Goal: Task Accomplishment & Management: Use online tool/utility

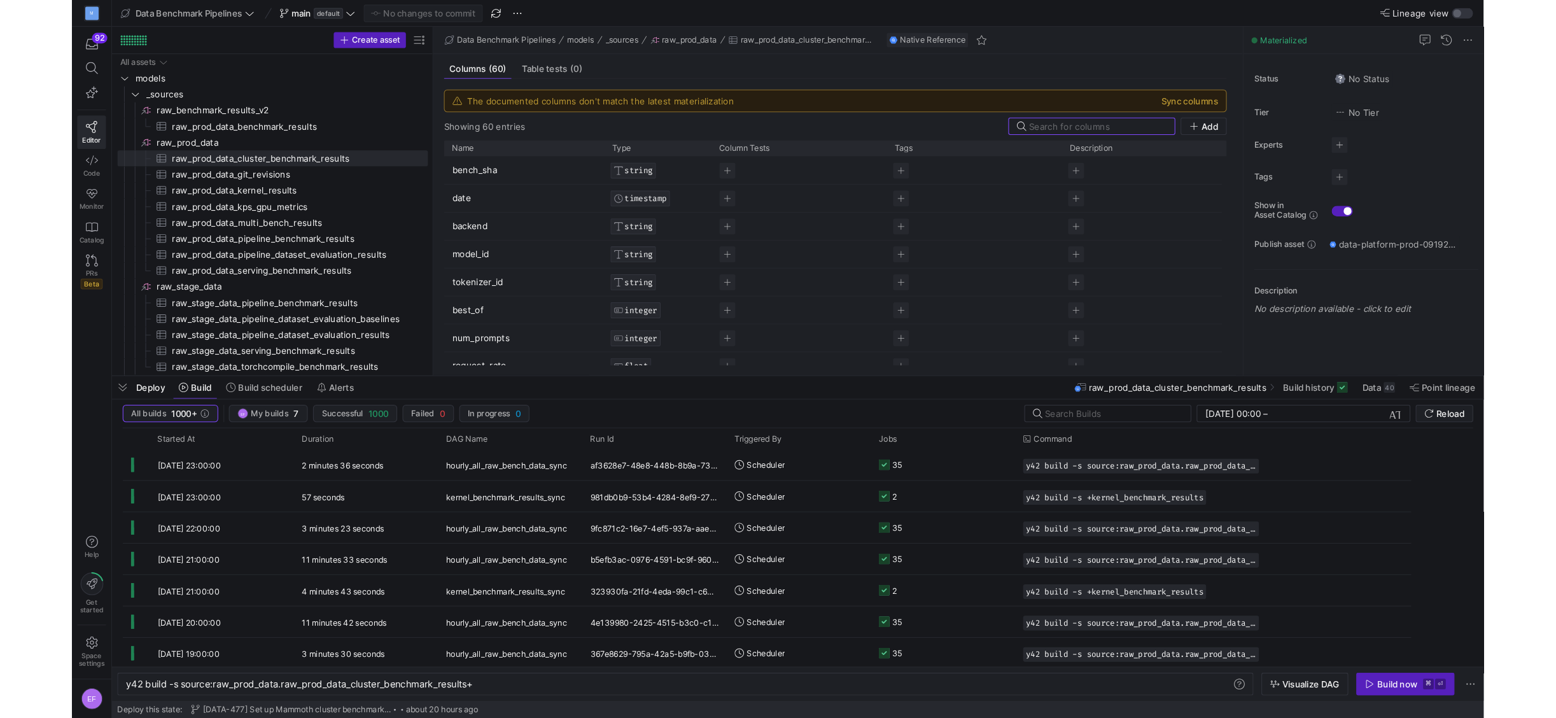
scroll to position [0, 333]
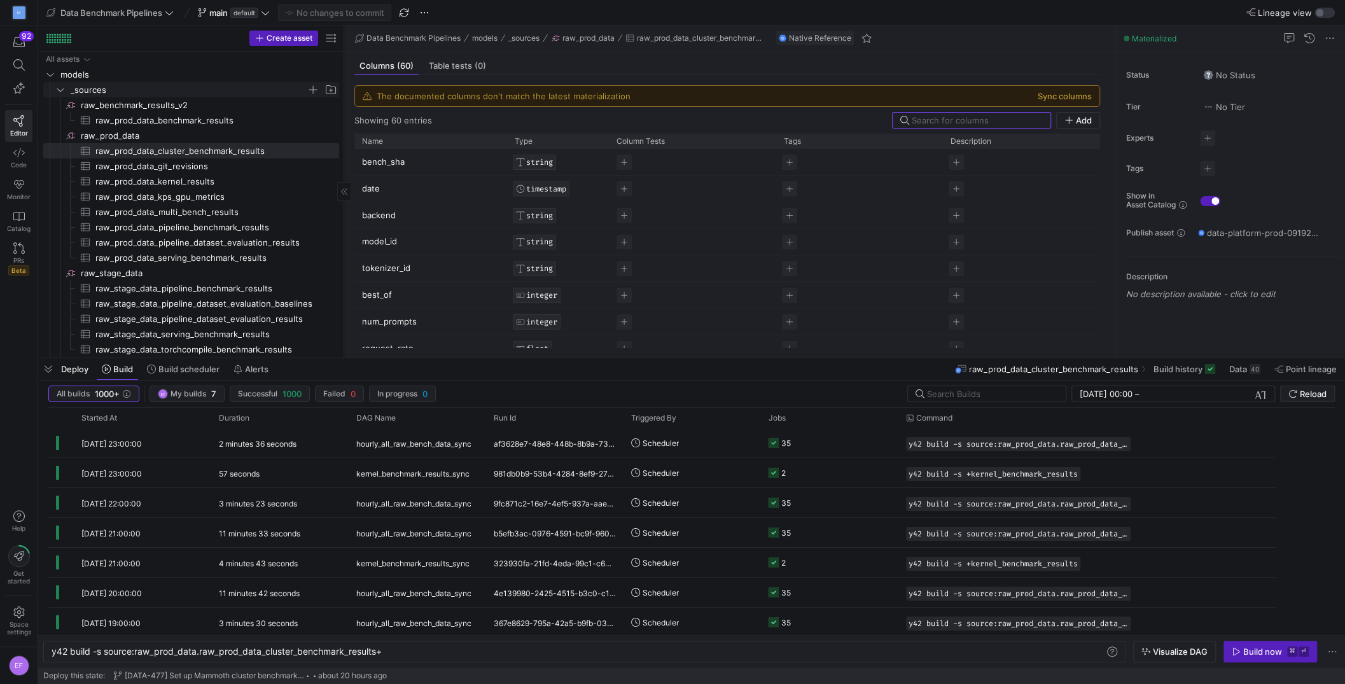
click at [60, 89] on icon "Press SPACE to select this row." at bounding box center [60, 90] width 9 height 8
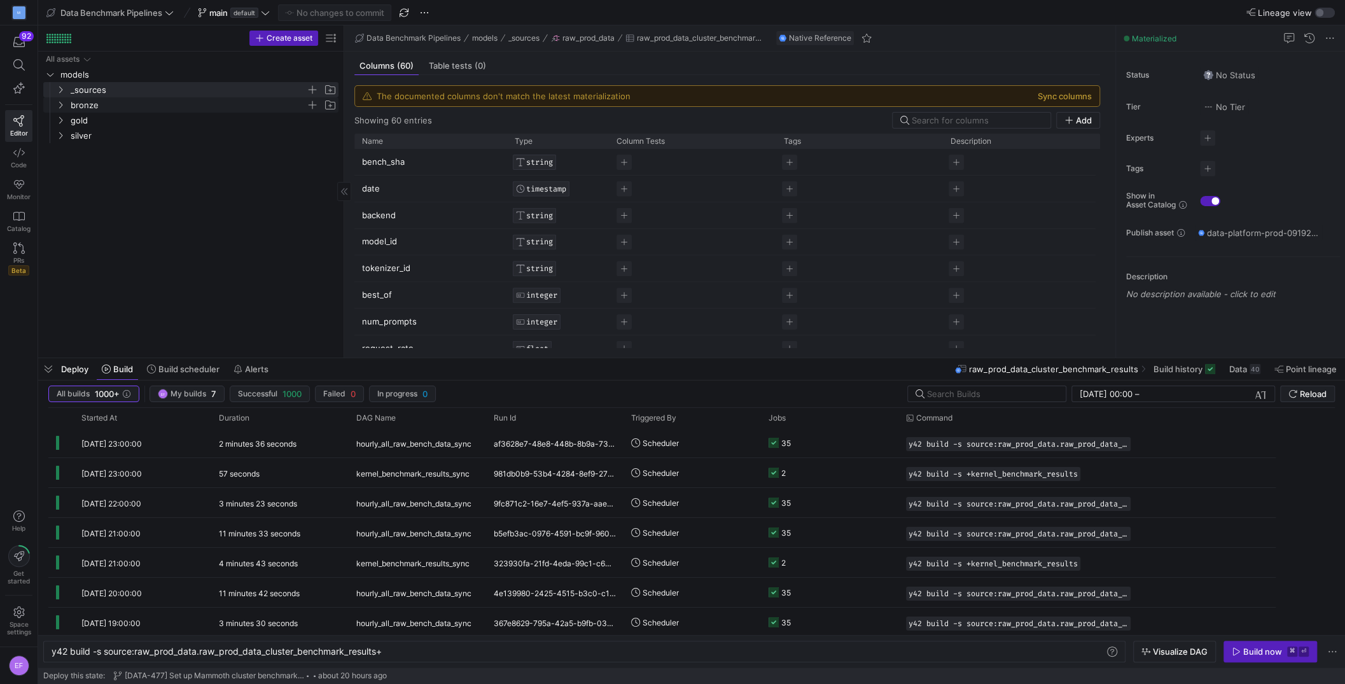
click at [62, 108] on icon "Press SPACE to select this row." at bounding box center [60, 105] width 9 height 8
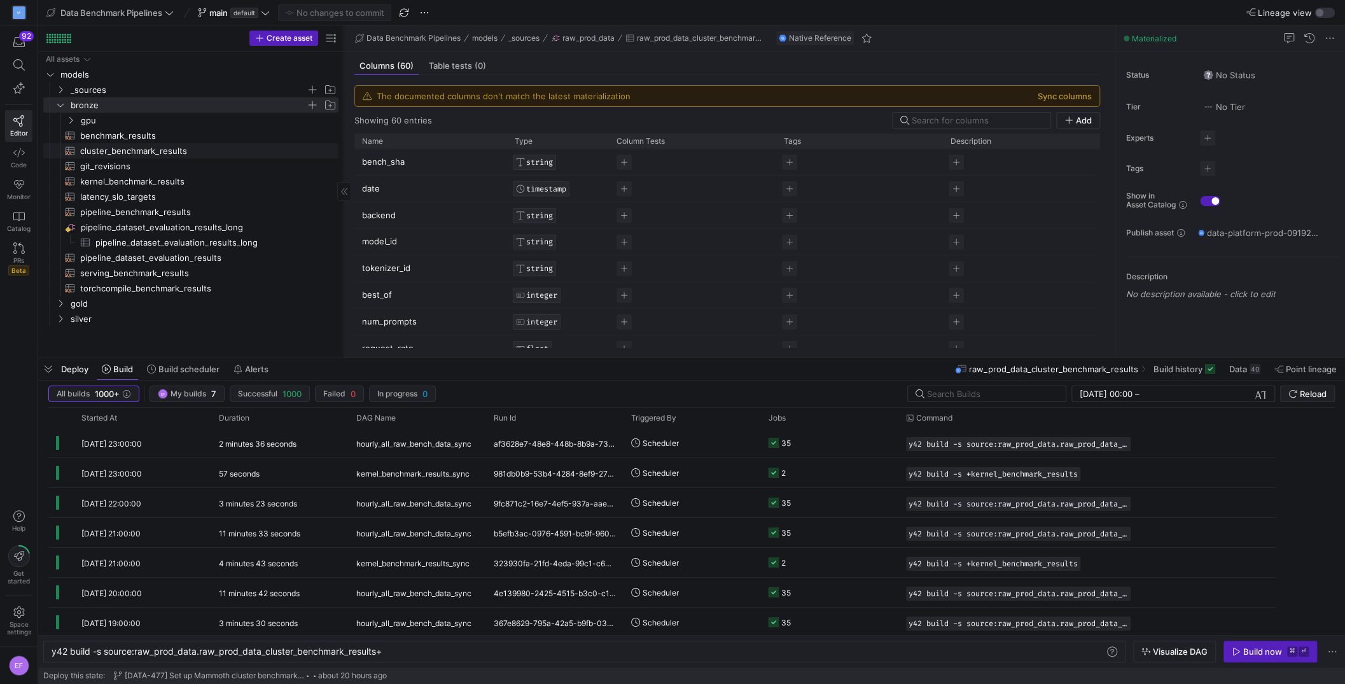
click at [144, 144] on span "cluster_benchmark_results​​​​​​​​​​" at bounding box center [202, 151] width 244 height 15
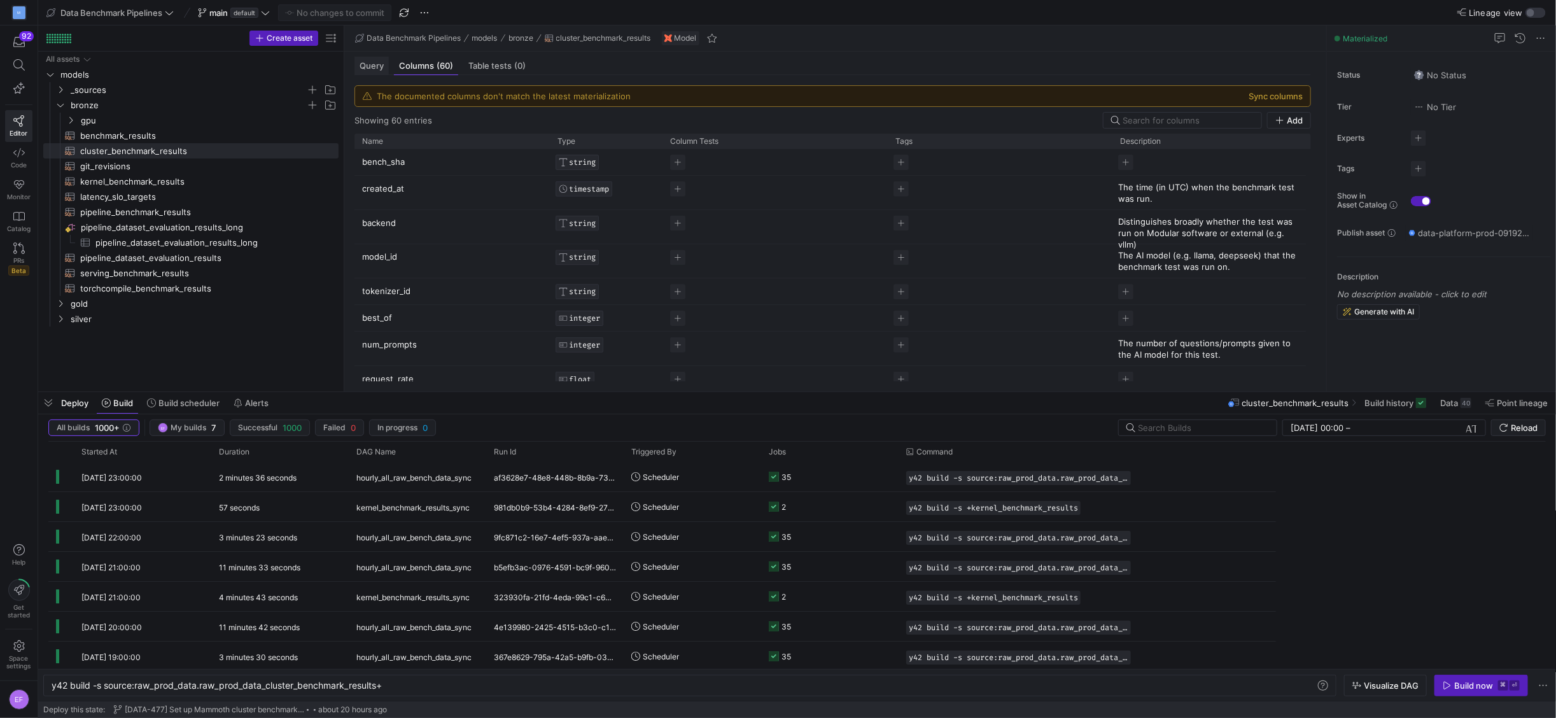
click at [363, 57] on div "Query" at bounding box center [371, 66] width 34 height 18
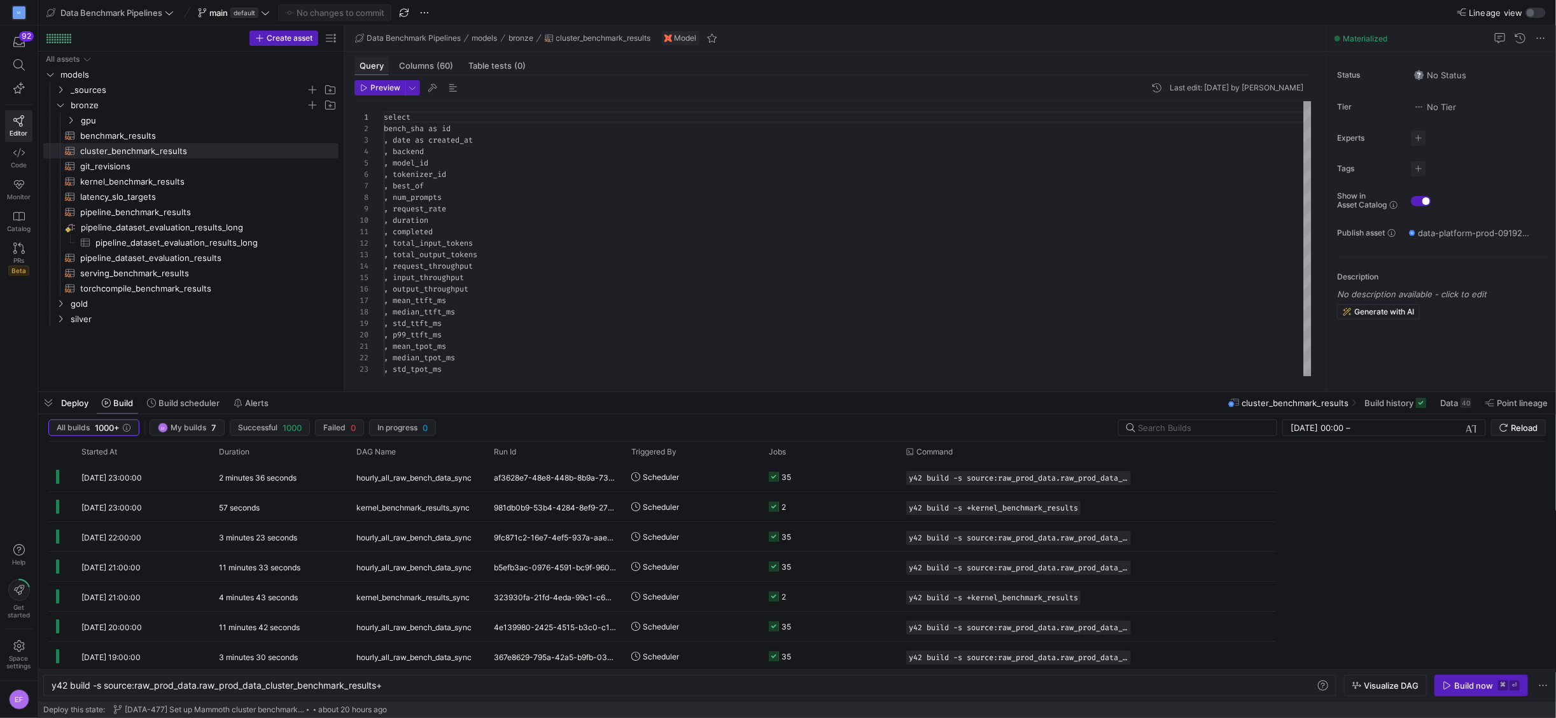
scroll to position [115, 0]
click at [1345, 683] on div "Build now" at bounding box center [1473, 685] width 39 height 10
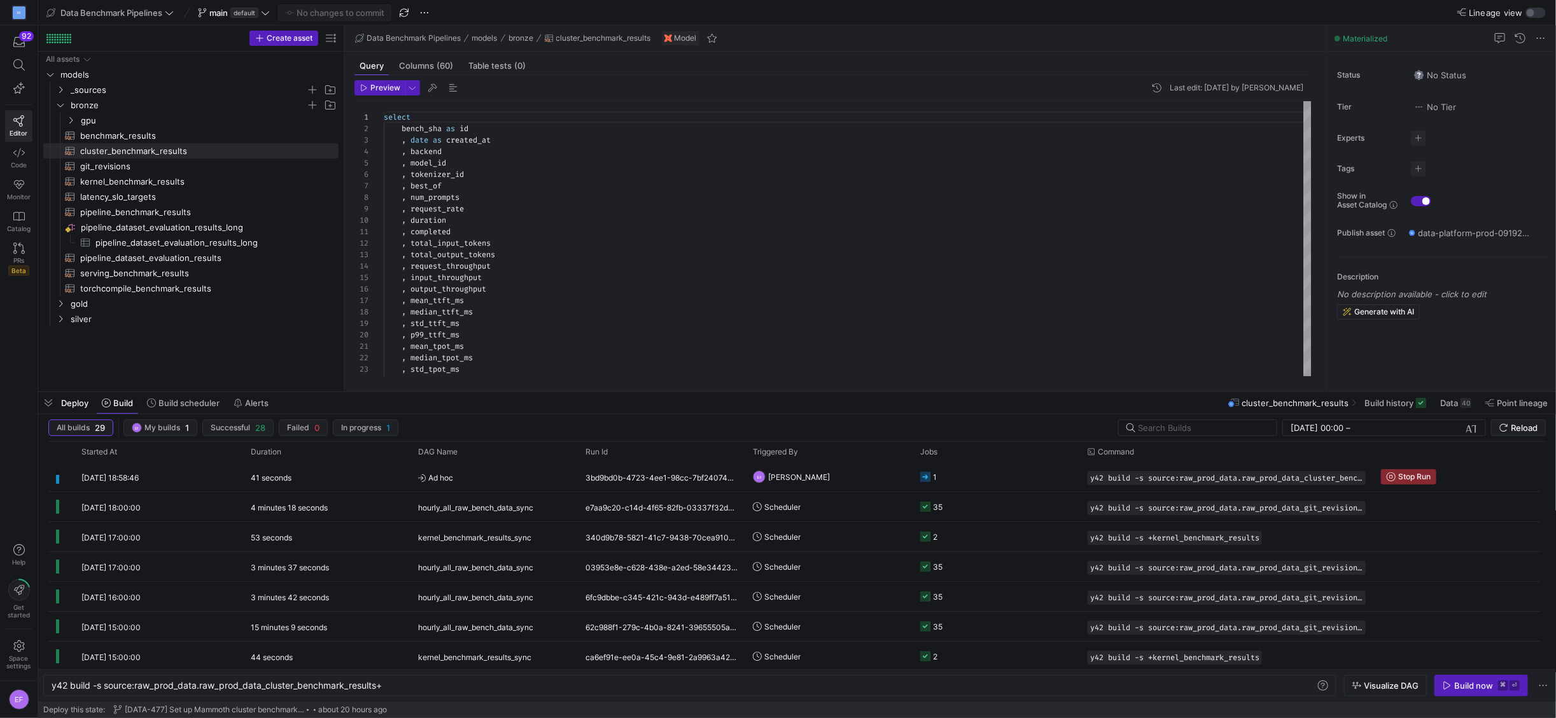
scroll to position [0, 0]
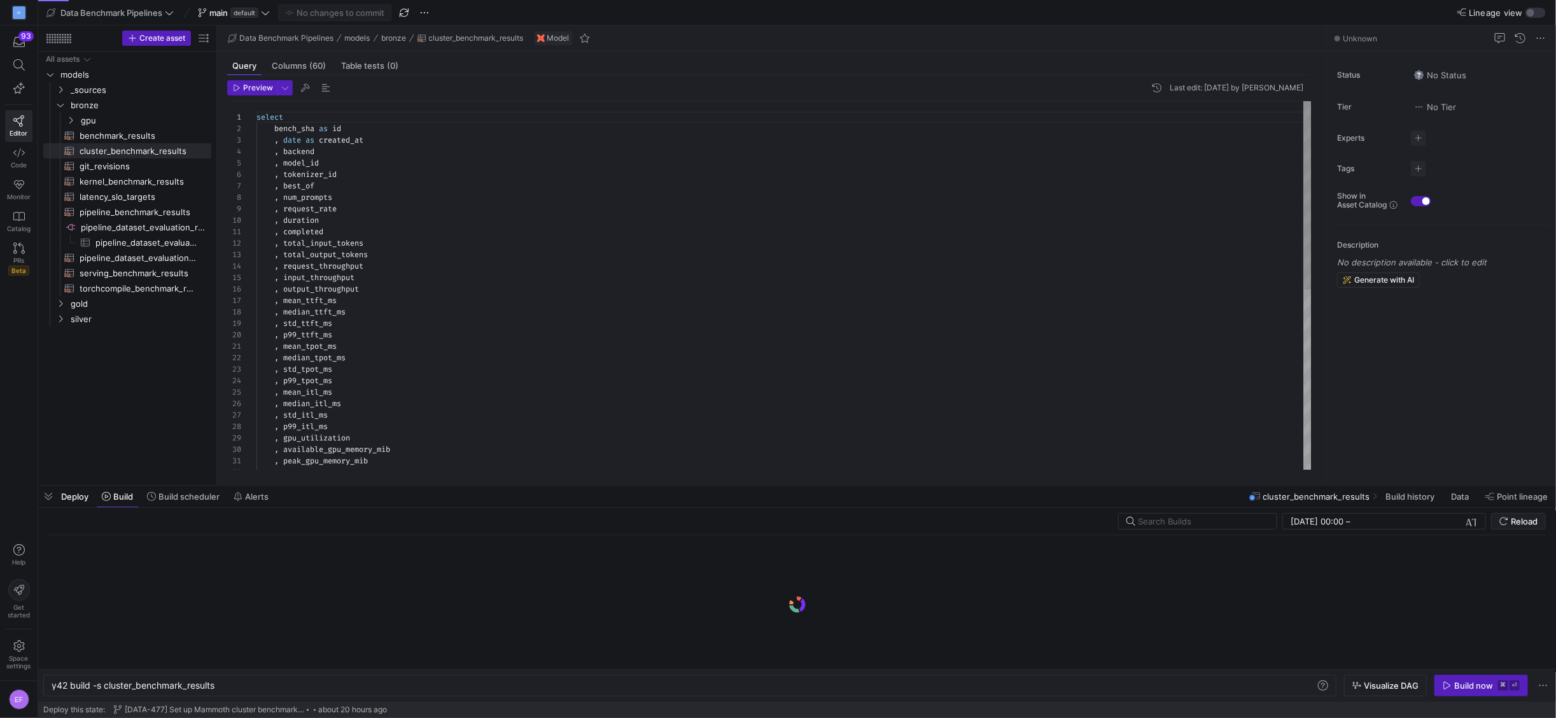
scroll to position [0, 164]
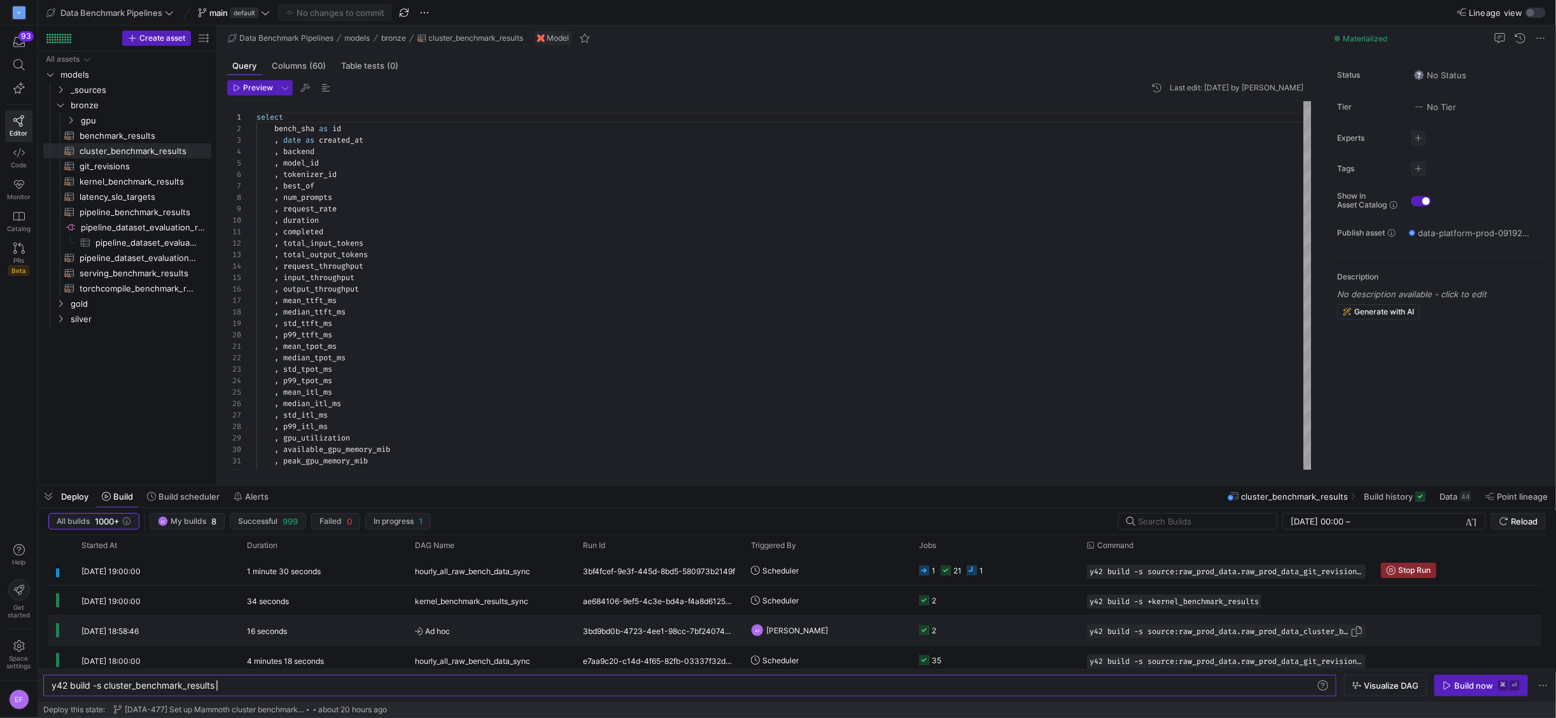
click at [1217, 635] on div "y42 build -s source:raw_prod_data.raw_prod_data_cluster_benchmark_results+" at bounding box center [1226, 631] width 279 height 14
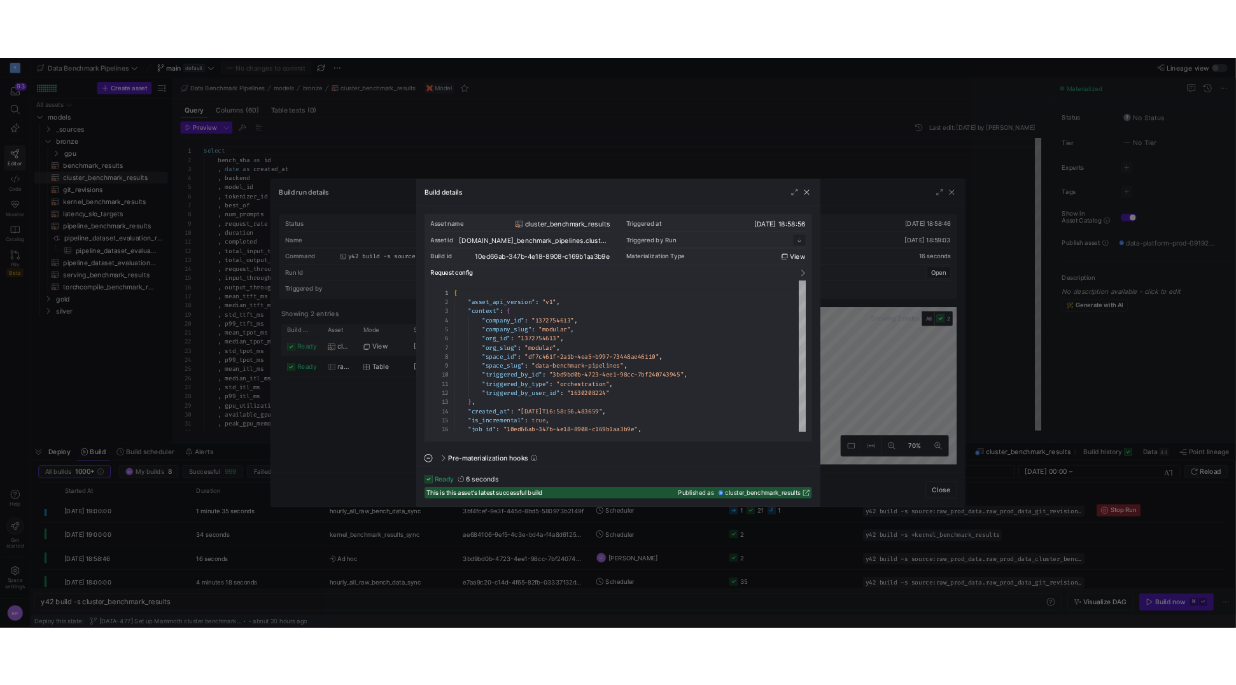
scroll to position [115, 0]
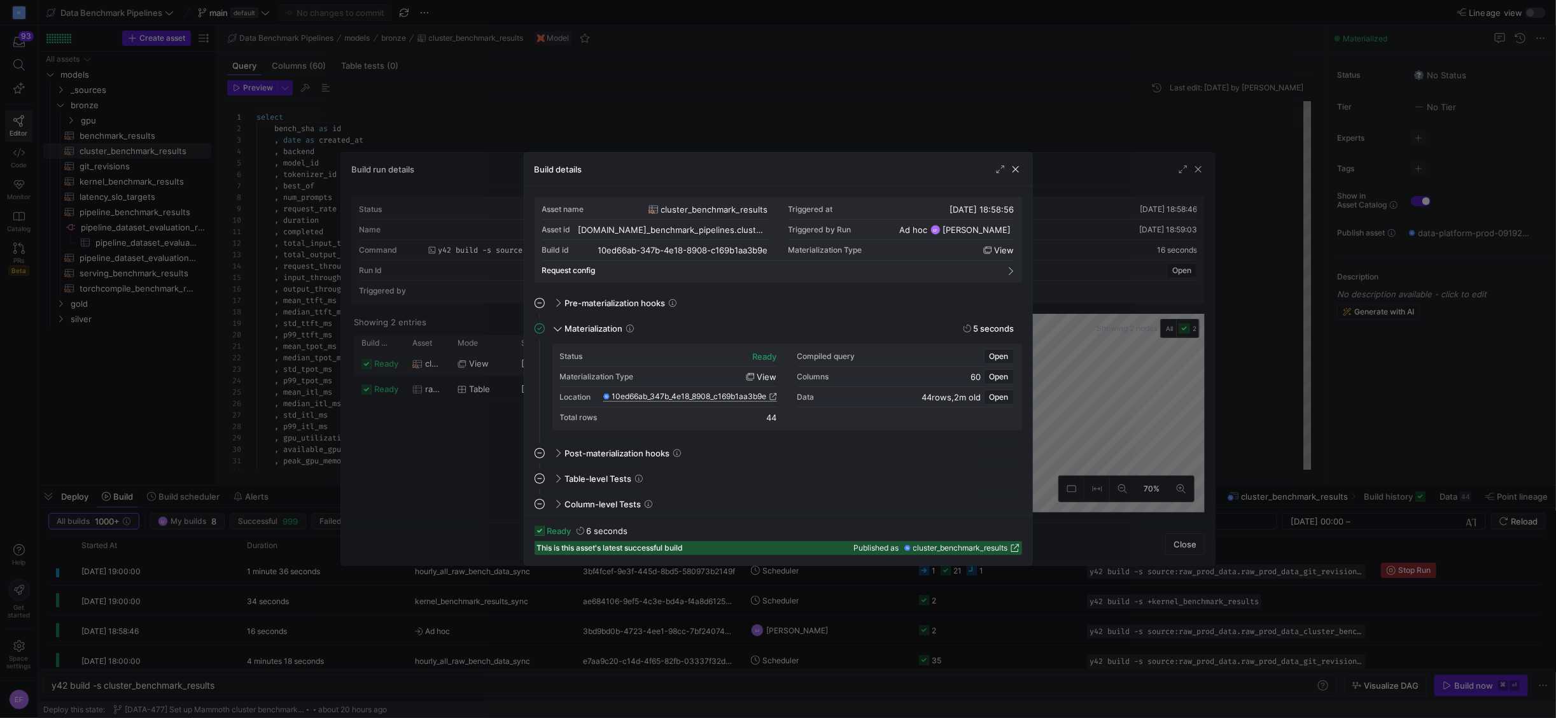
click at [773, 398] on icon at bounding box center [773, 397] width 8 height 8
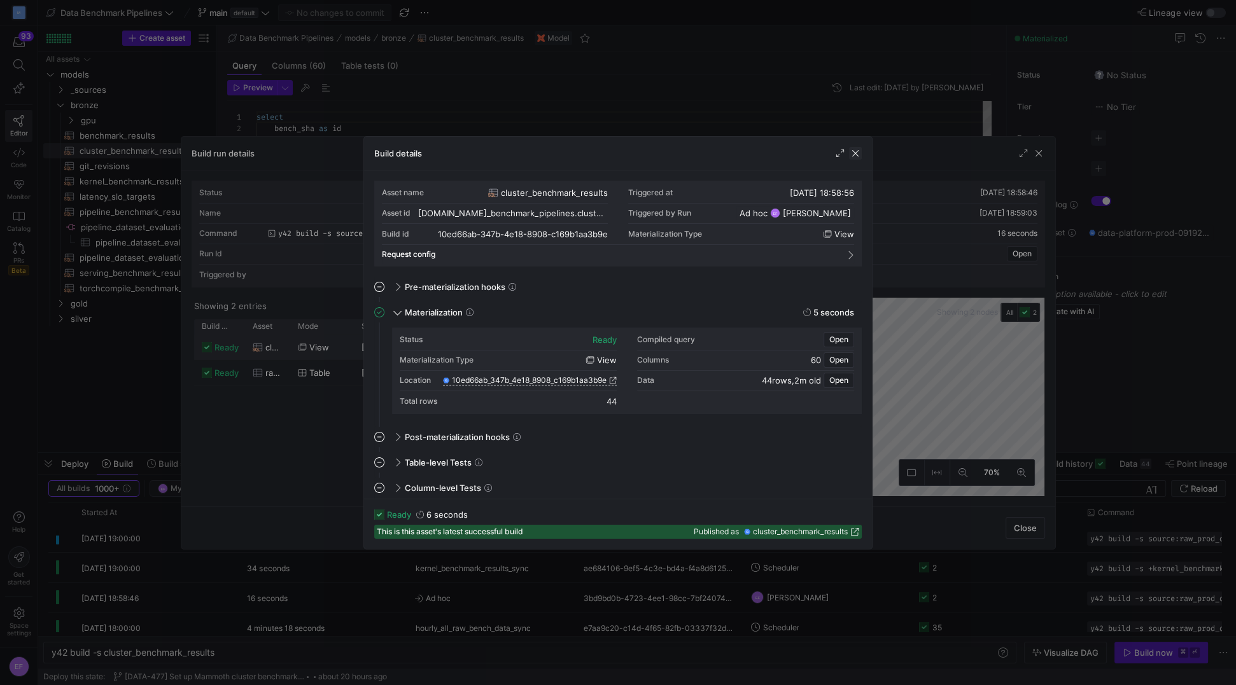
click at [852, 155] on span "button" at bounding box center [855, 153] width 13 height 13
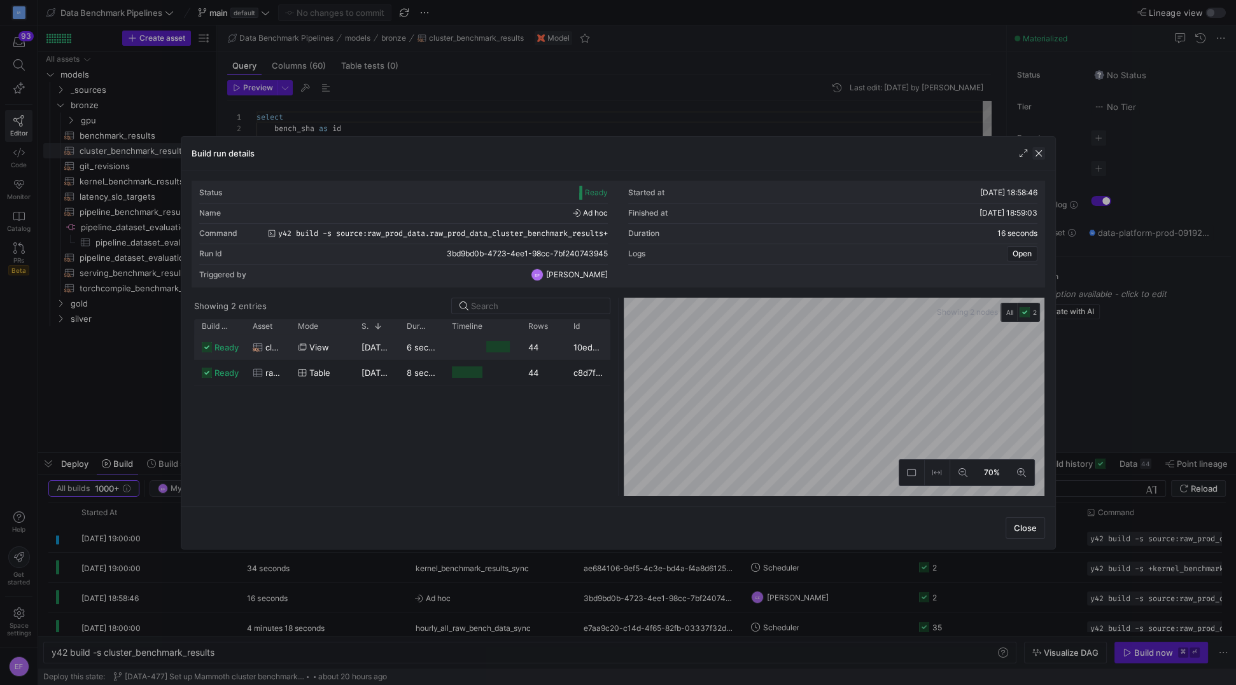
click at [1036, 153] on span "button" at bounding box center [1038, 153] width 13 height 13
